Goal: Download file/media

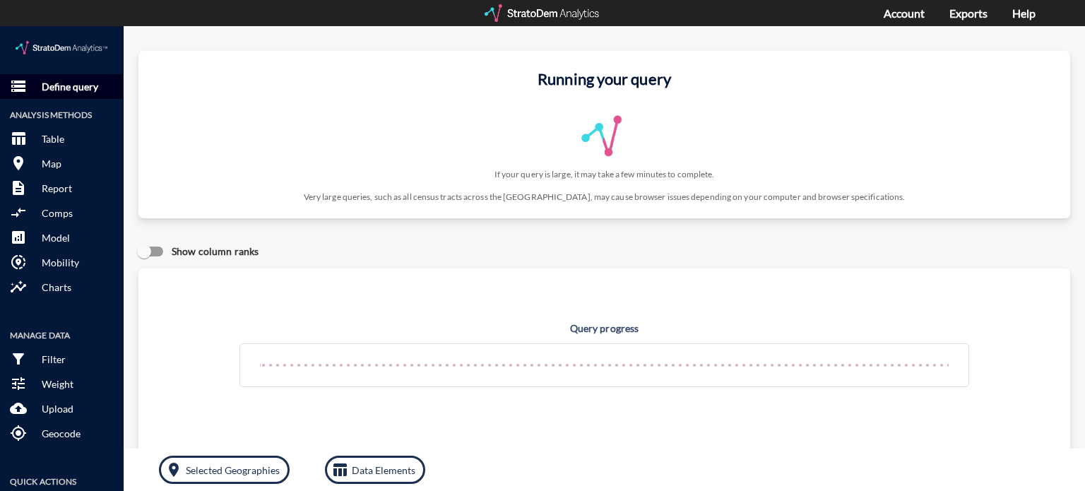
click p "Define query"
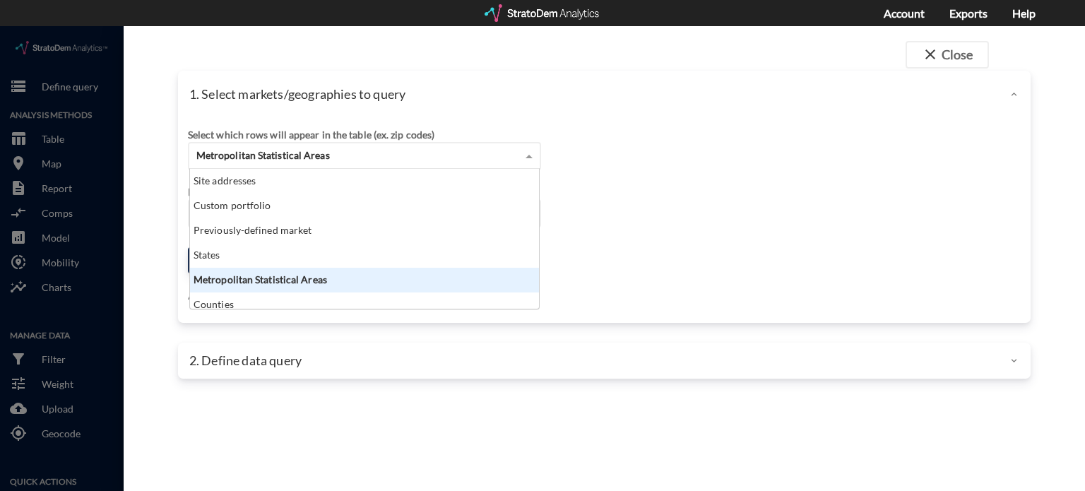
click span "Metropolitan Statistical Areas"
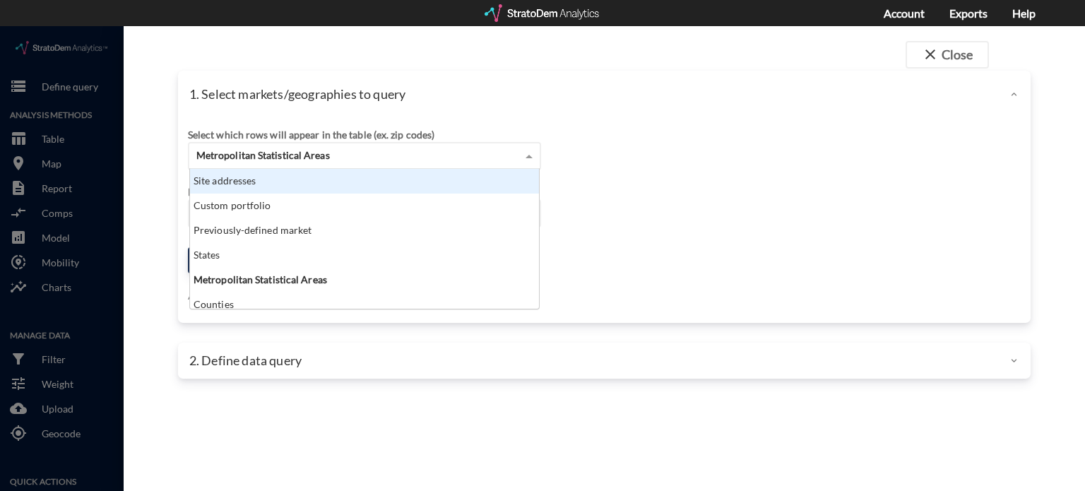
click div "Site addresses"
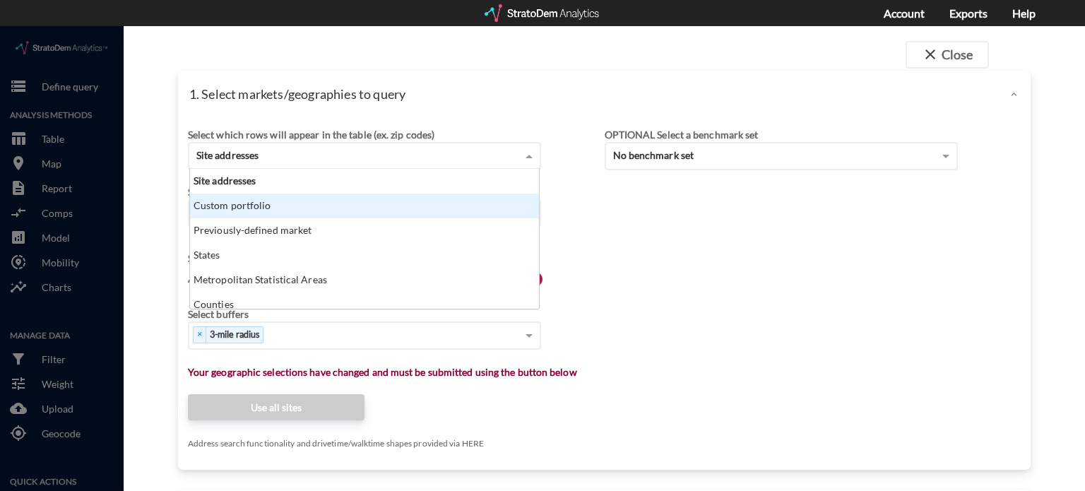
click div "Custom portfolio"
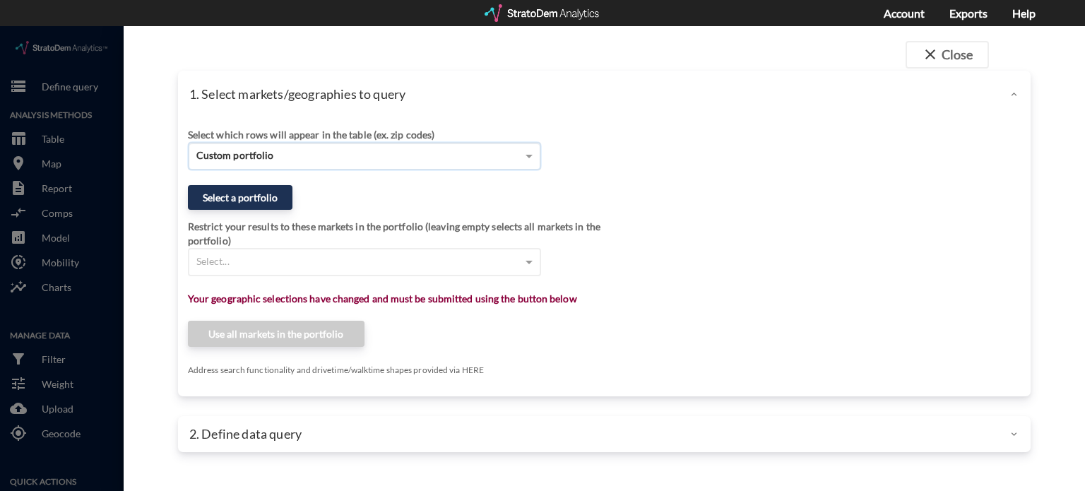
click div "Custom portfolio"
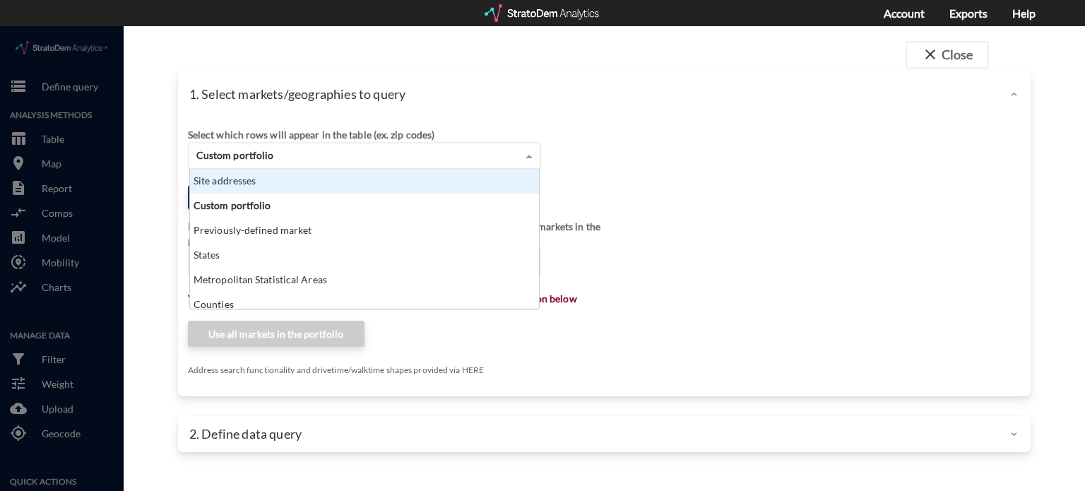
click div "Site addresses"
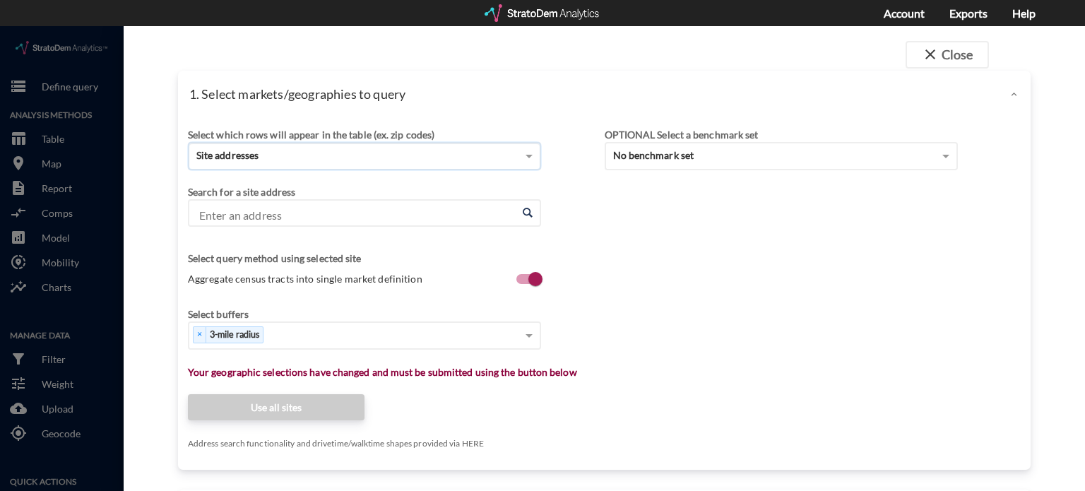
click input "Enter an address"
paste input "[STREET_ADDRESS]"
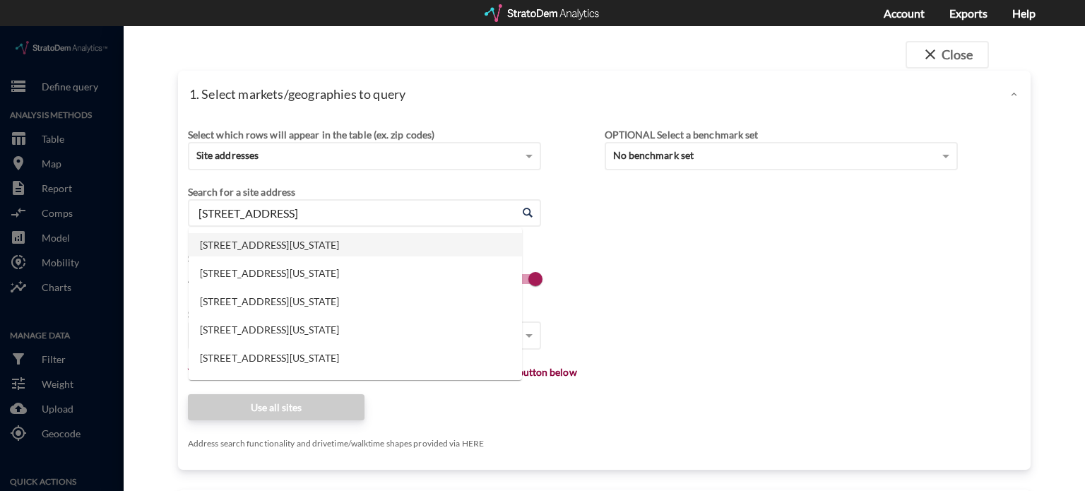
click li "[STREET_ADDRESS][US_STATE]"
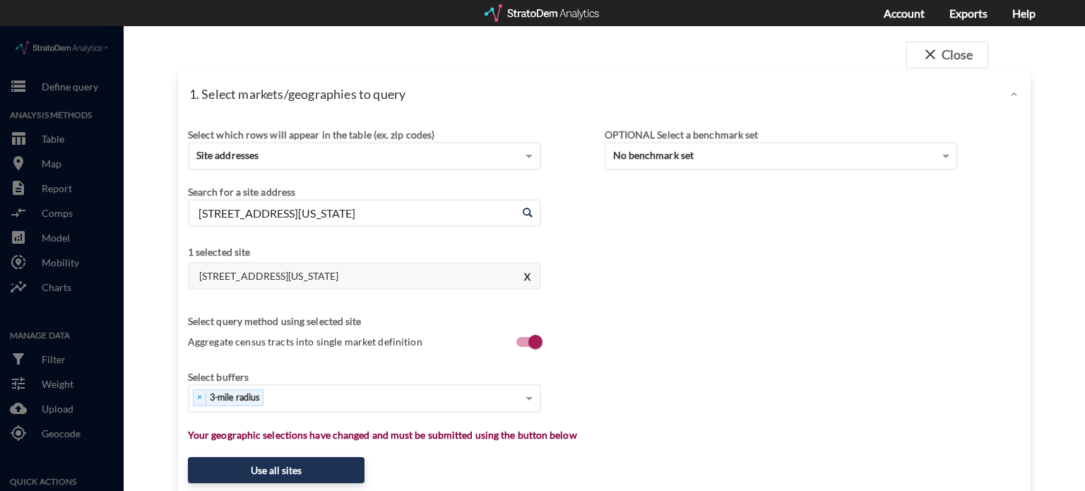
type input "[STREET_ADDRESS][US_STATE]"
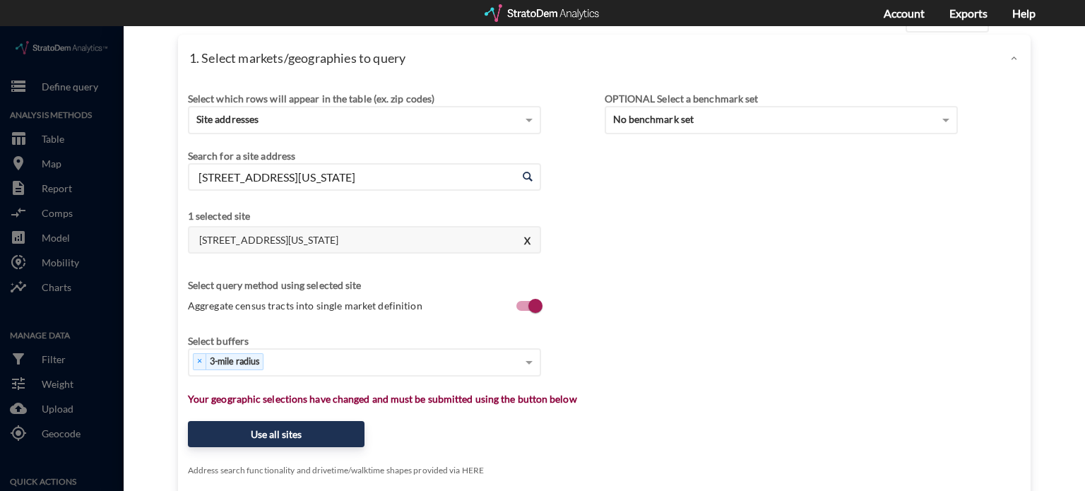
scroll to position [115, 0]
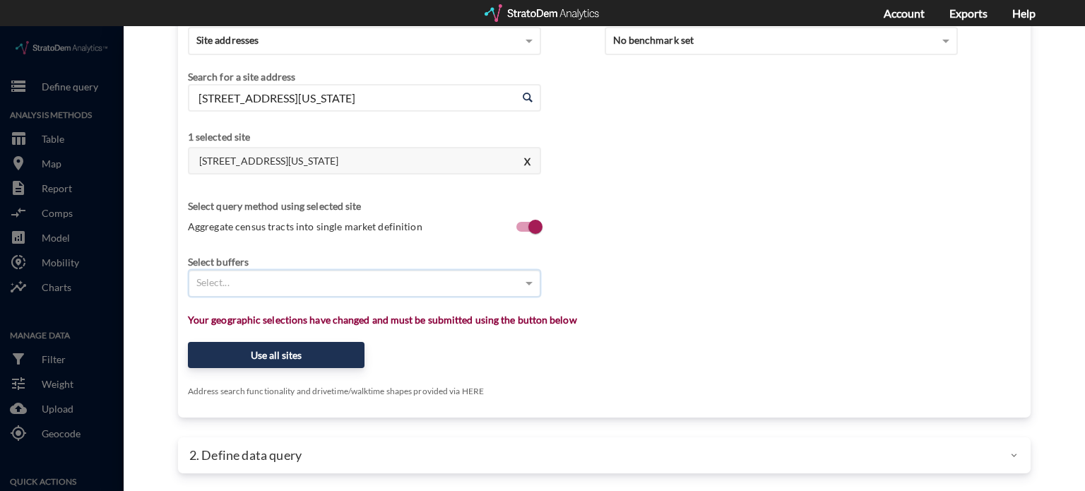
click div "Select..."
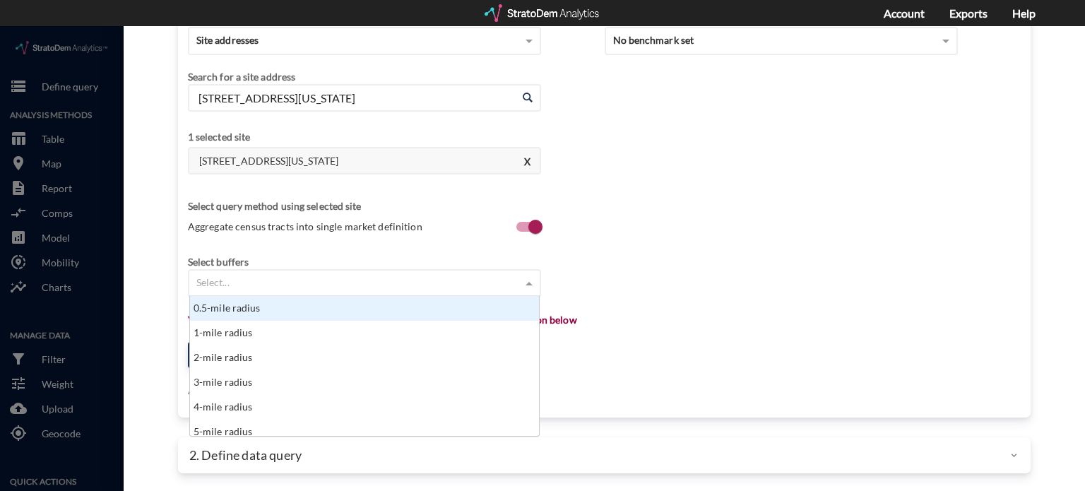
scroll to position [129, 341]
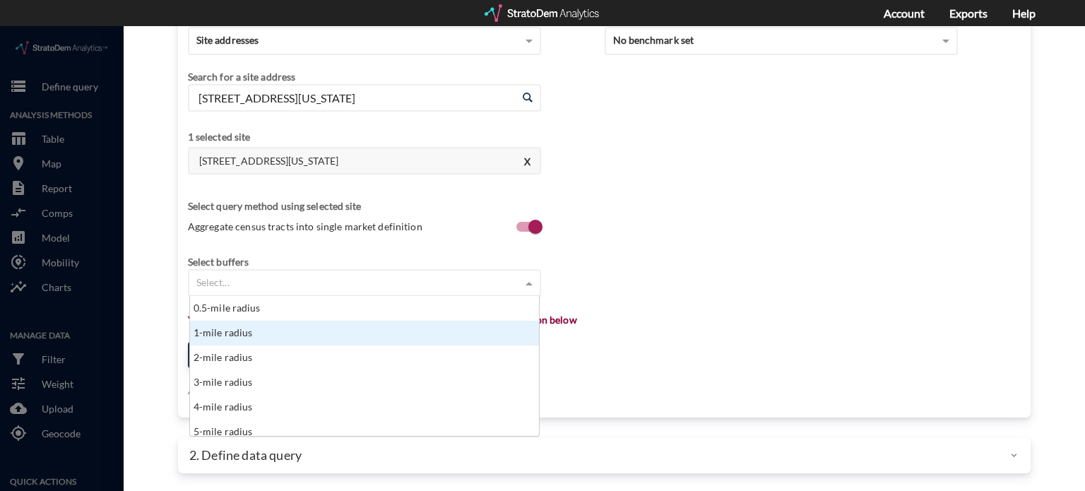
click div "1-mile radius"
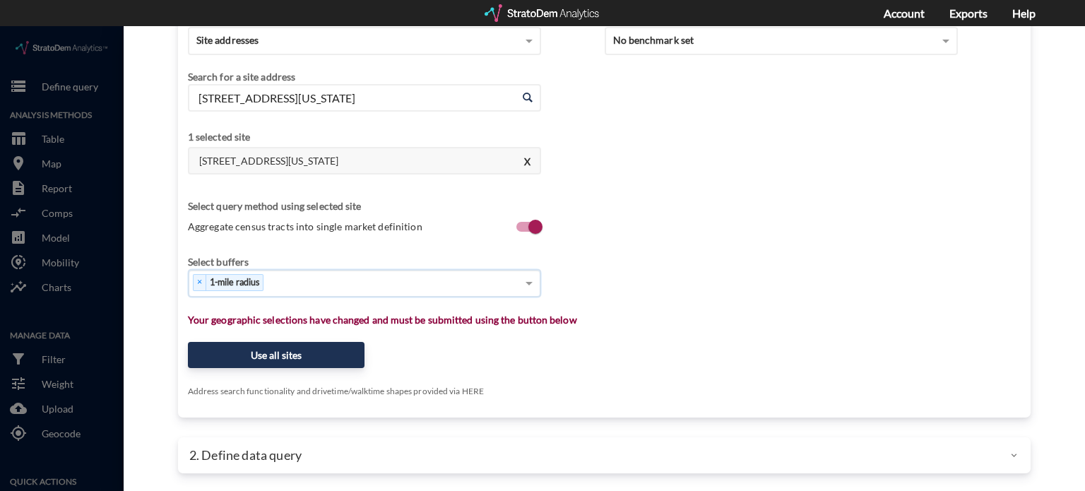
click div "× 1-mile radius"
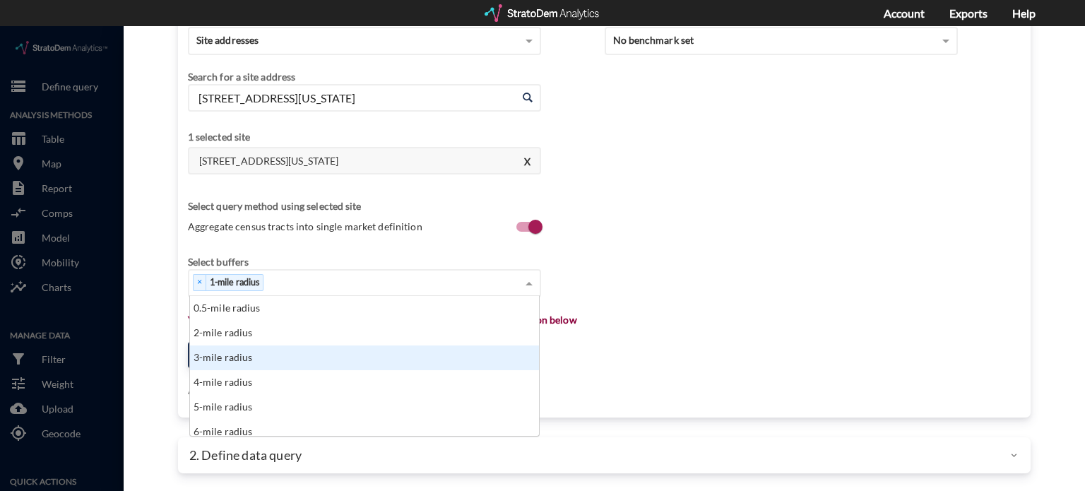
click div "3-mile radius"
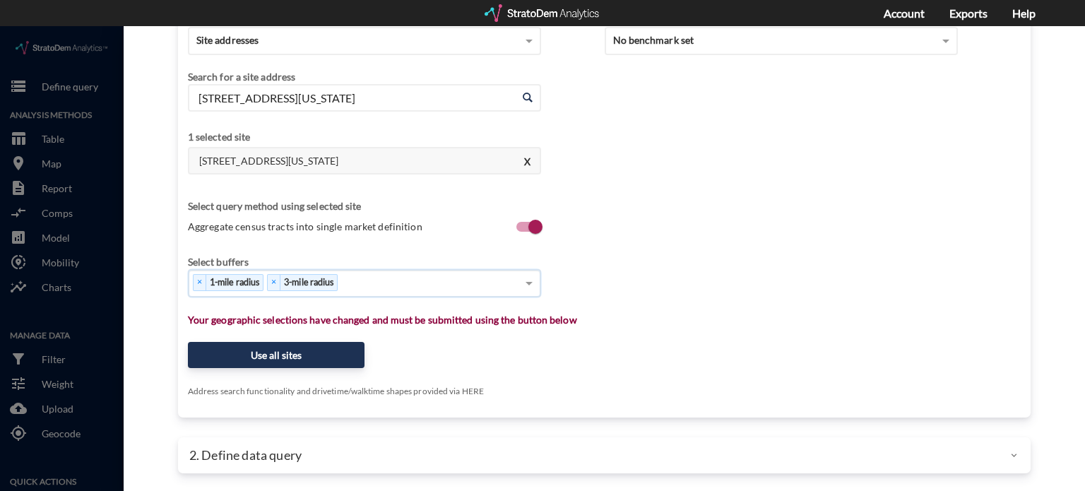
click div "× 1-mile radius × 3-mile radius"
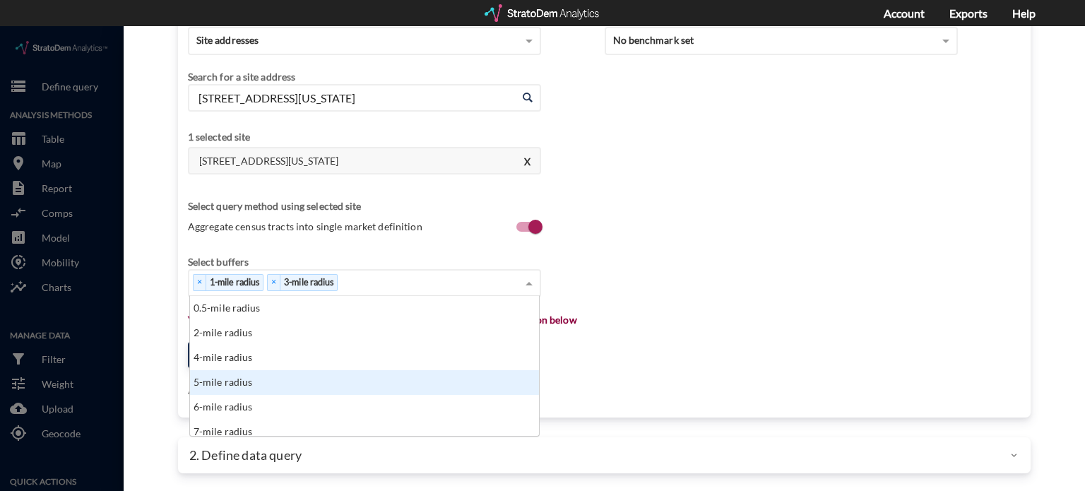
click div "5-mile radius"
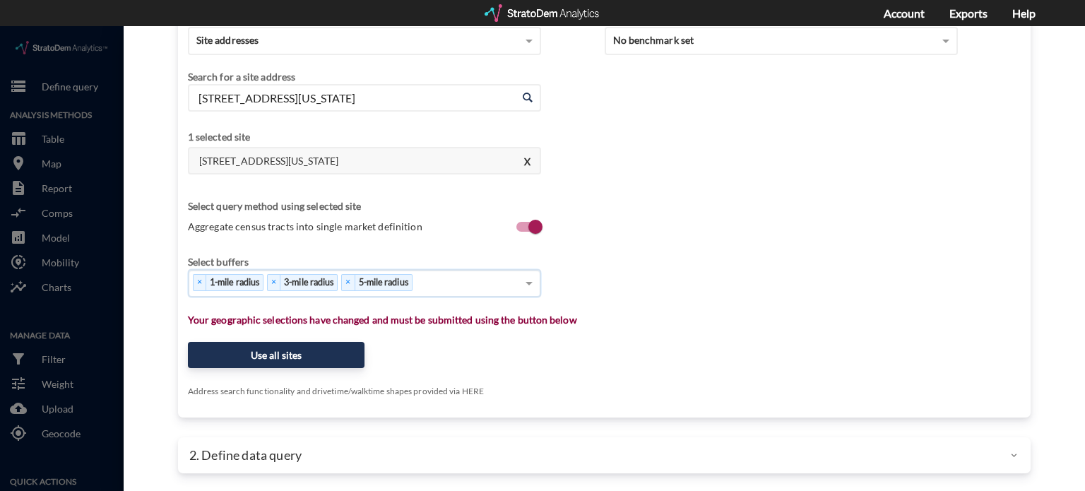
click div "× 1-mile radius × 3-mile radius × 5-mile radius"
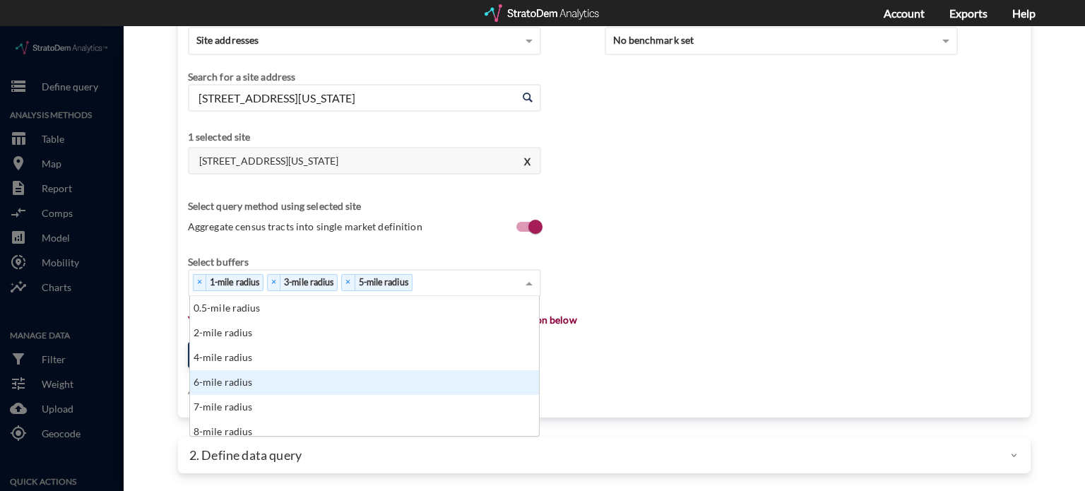
scroll to position [71, 0]
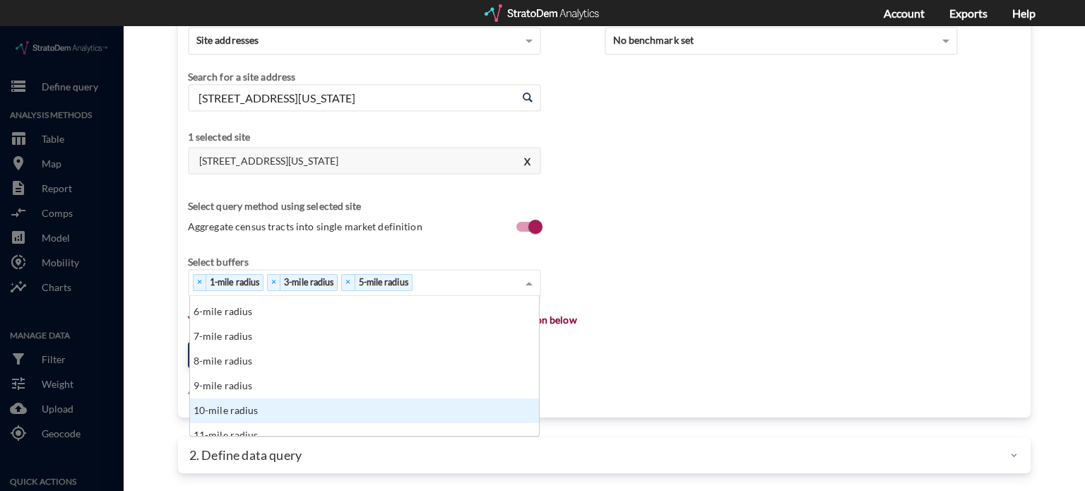
click div "10-mile radius"
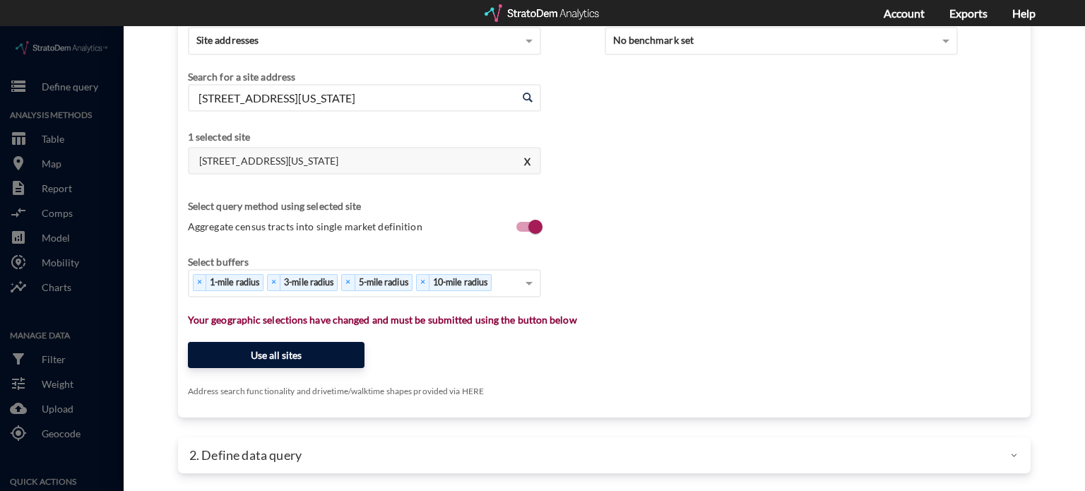
click button "Use all sites"
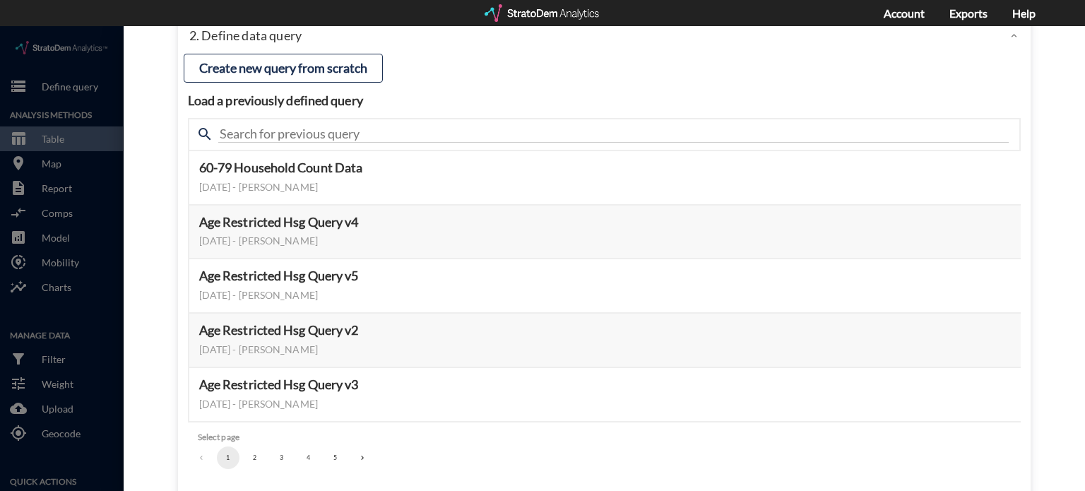
click button "2"
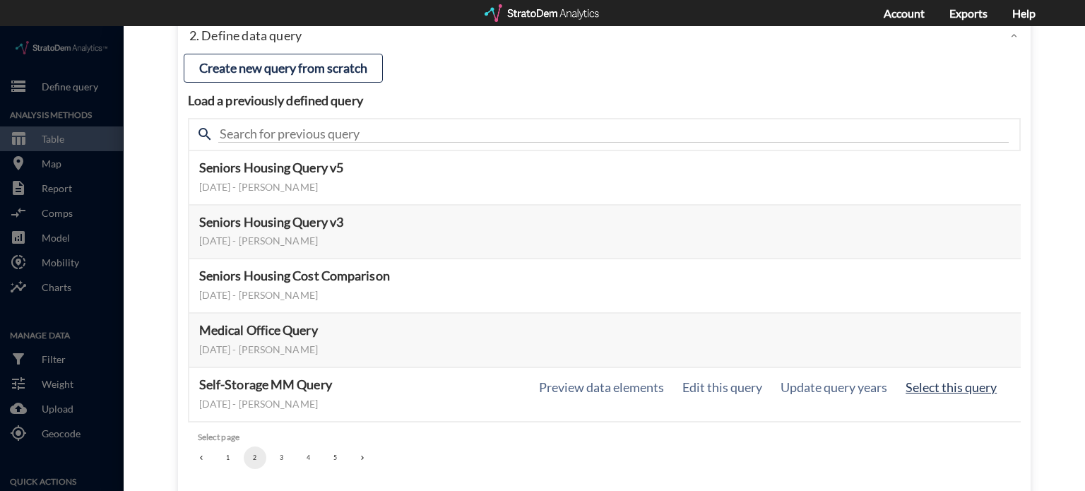
click button "Select this query"
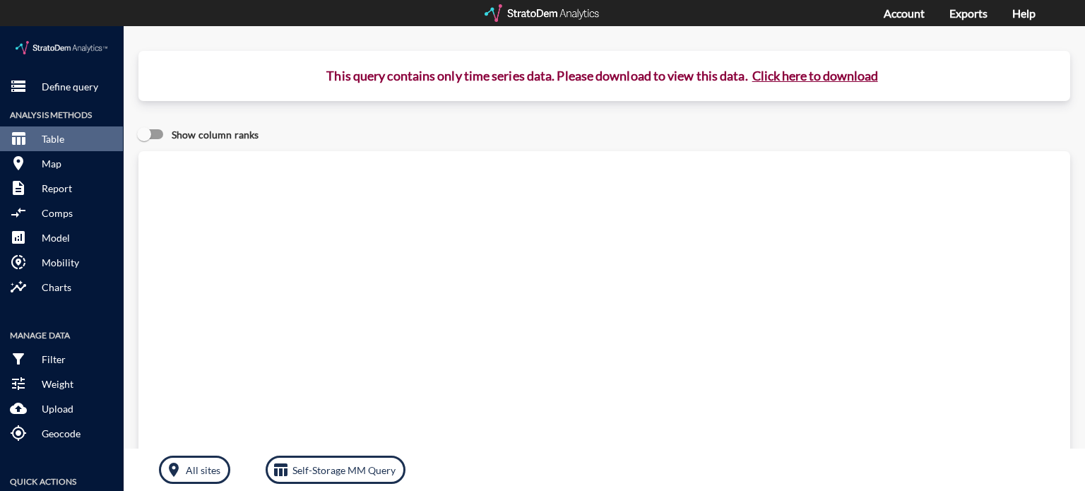
click button "Click here to download"
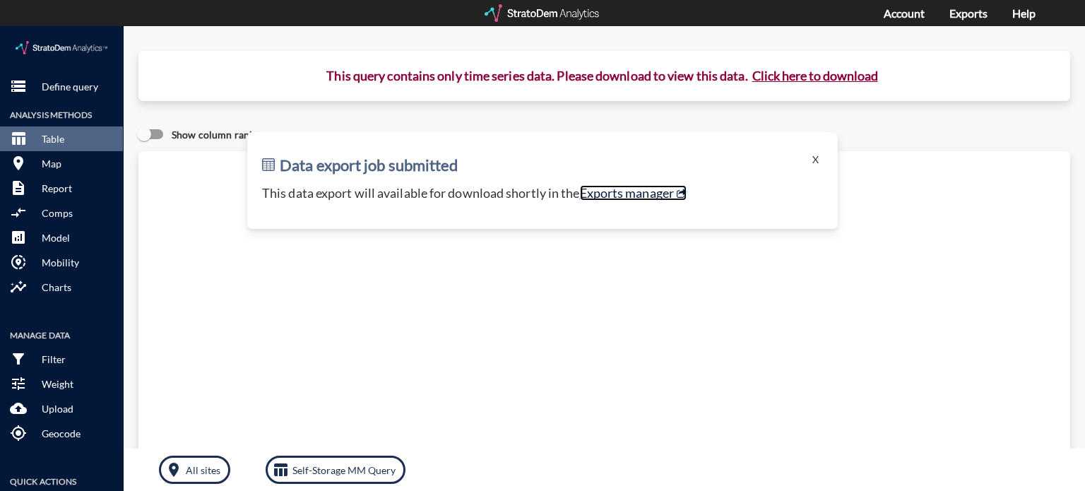
click link "Exports manager"
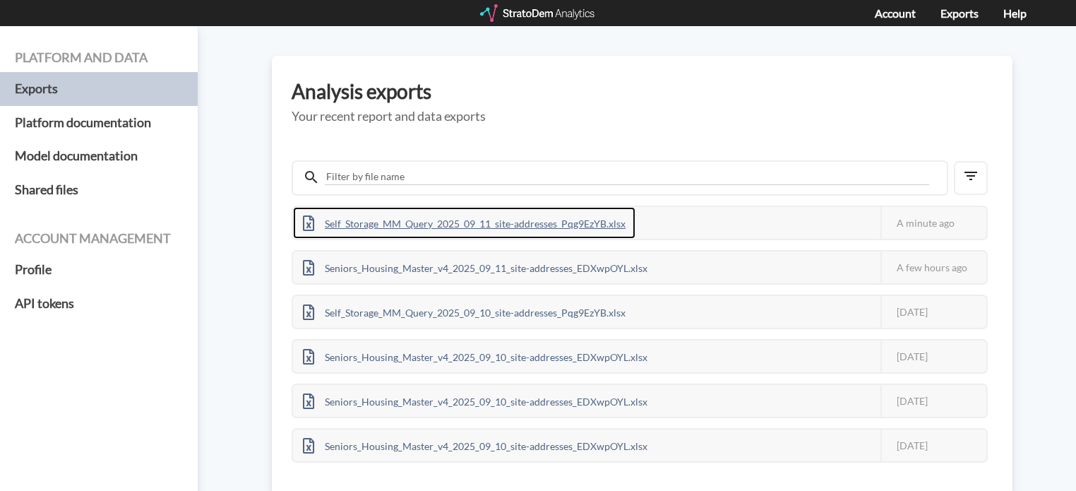
click at [565, 226] on div "Self_Storage_MM_Query_2025_09_11_site-addresses_Pqg9EzYB.xlsx" at bounding box center [464, 223] width 343 height 32
